Goal: Check status: Check status

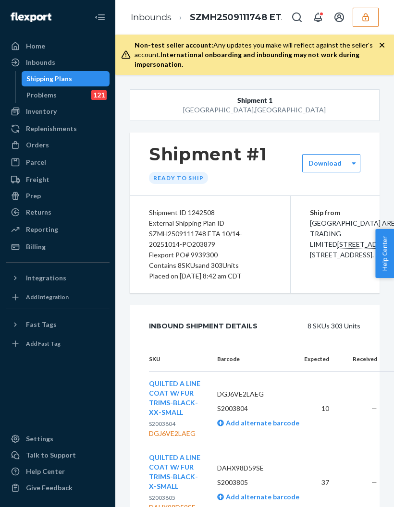
click at [25, 57] on div "Inbounds" at bounding box center [58, 62] width 102 height 13
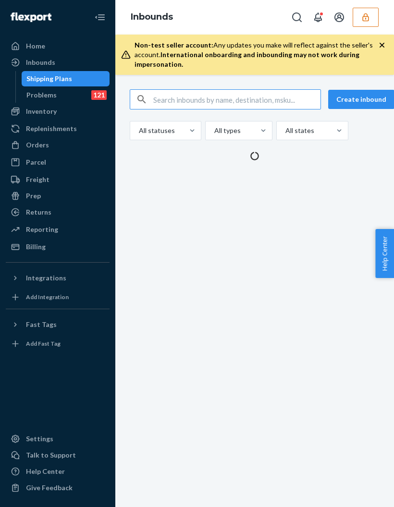
click at [37, 57] on div "Inbounds" at bounding box center [58, 62] width 102 height 13
click at [170, 98] on input "text" at bounding box center [236, 99] width 167 height 19
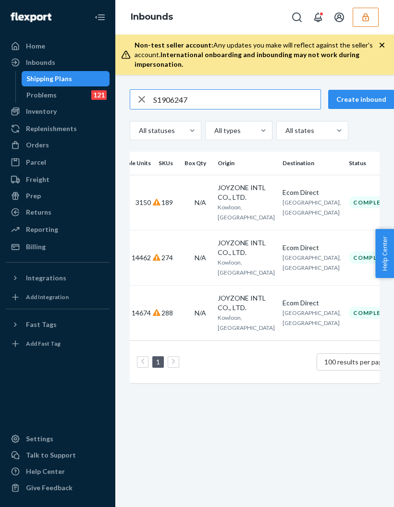
scroll to position [0, 238]
click at [158, 104] on input "S1906247" at bounding box center [236, 99] width 167 height 19
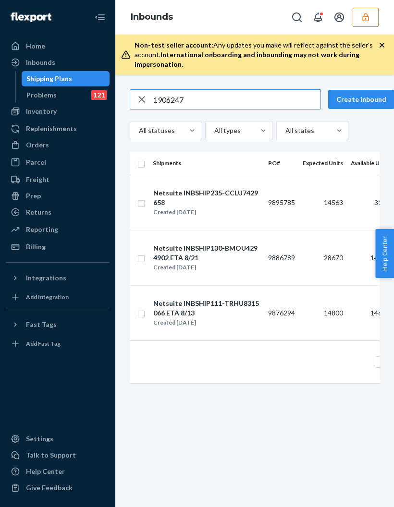
scroll to position [0, 0]
type input "1906247"
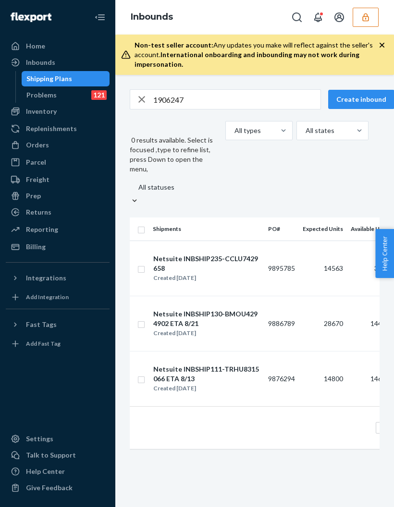
click at [143, 102] on icon "button" at bounding box center [142, 99] width 12 height 19
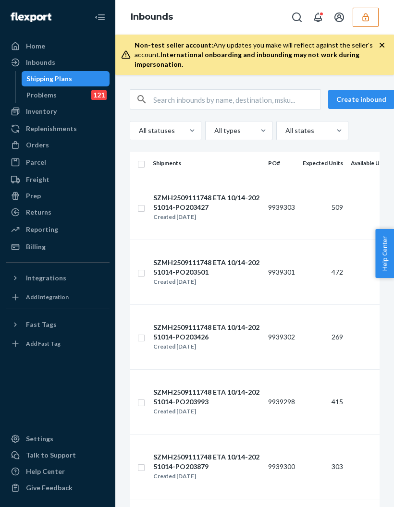
click at [222, 99] on input "text" at bounding box center [236, 99] width 167 height 19
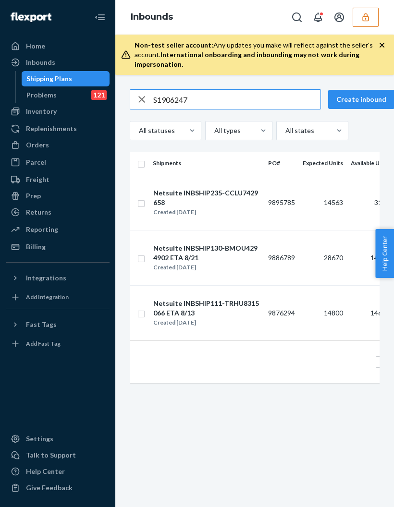
click at [160, 95] on input "S1906247" at bounding box center [236, 99] width 167 height 19
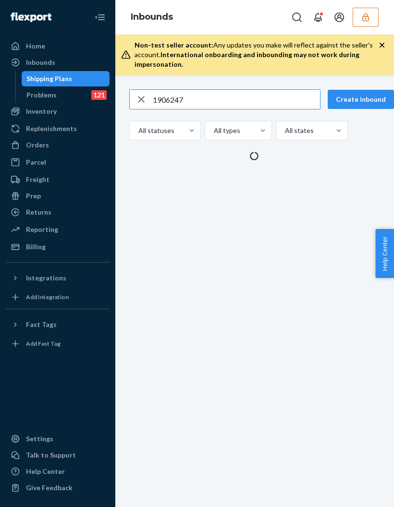
type input "1906247"
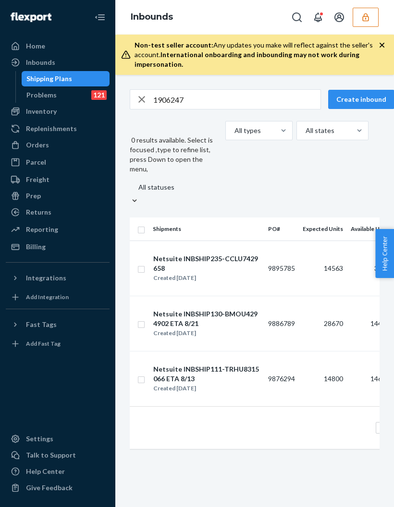
scroll to position [0, 0]
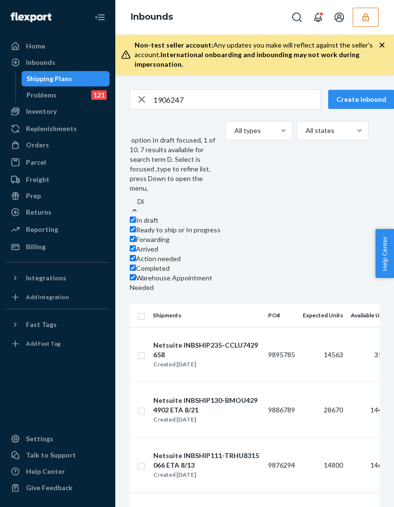
type input "Dk2011082of5"
